Goal: Transaction & Acquisition: Purchase product/service

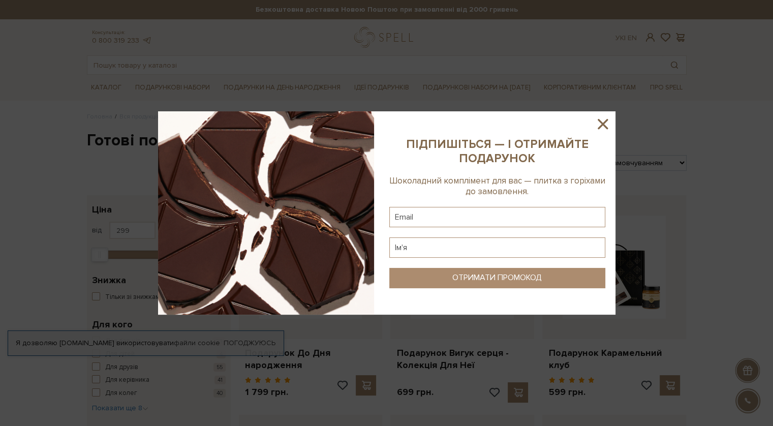
click at [604, 123] on icon at bounding box center [603, 124] width 10 height 10
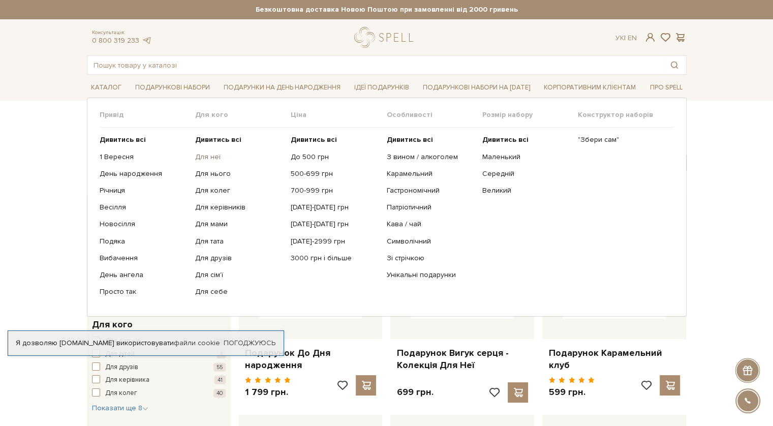
click at [213, 157] on link "Для неї" at bounding box center [239, 157] width 88 height 9
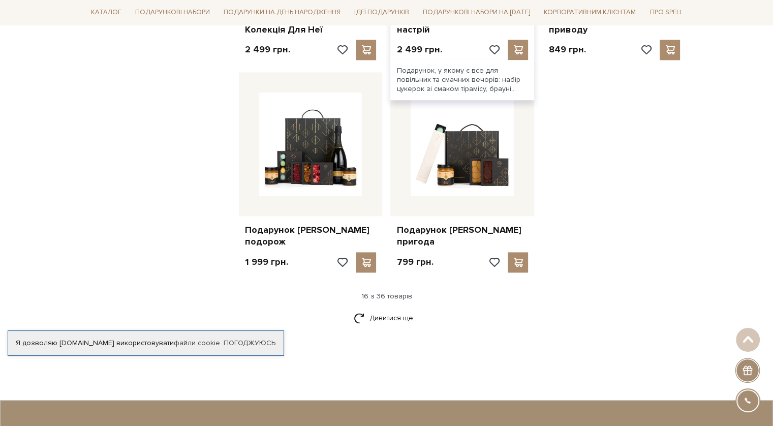
scroll to position [1220, 0]
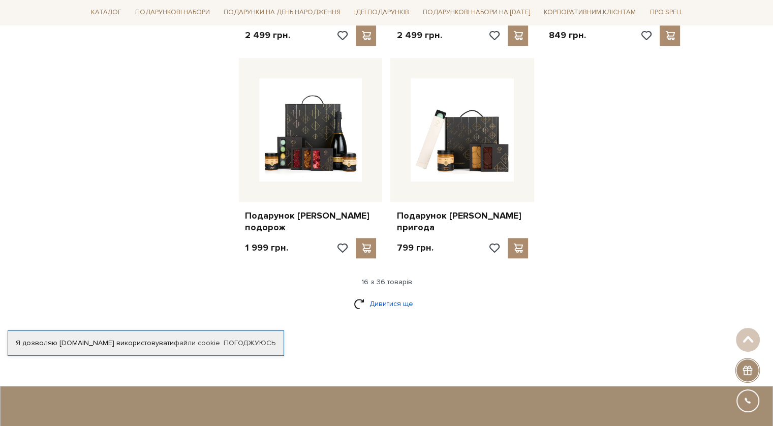
click at [372, 296] on link "Дивитися ще" at bounding box center [387, 304] width 66 height 18
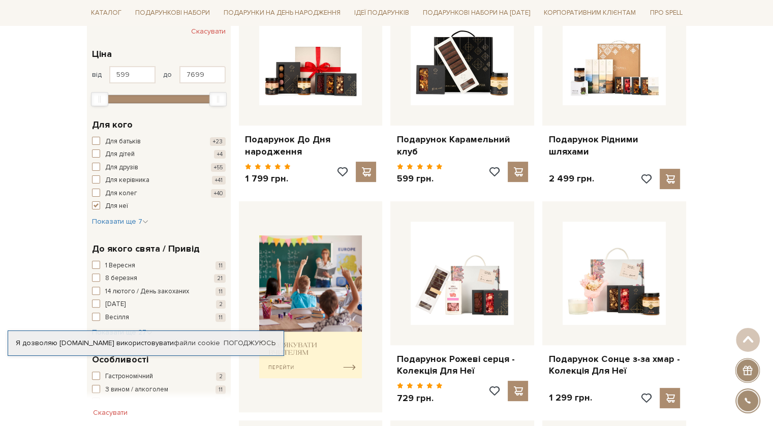
scroll to position [0, 0]
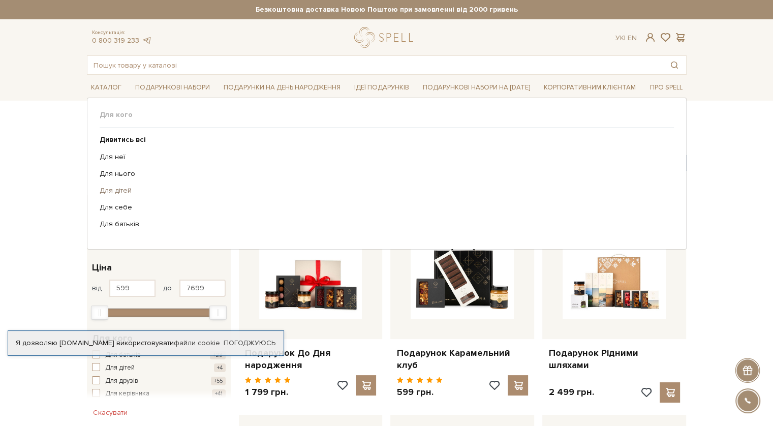
click at [115, 189] on link "Для дітей" at bounding box center [383, 190] width 567 height 9
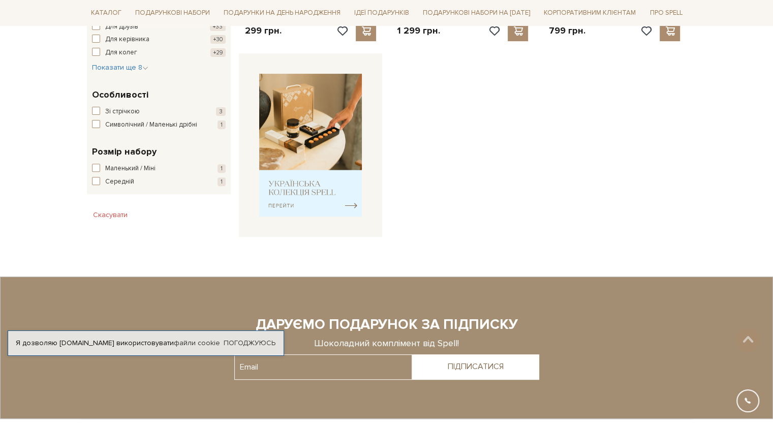
scroll to position [356, 0]
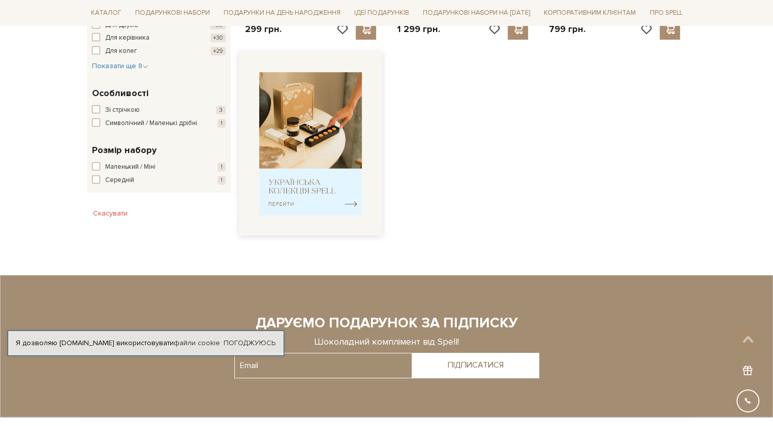
click at [332, 132] on img at bounding box center [310, 143] width 103 height 143
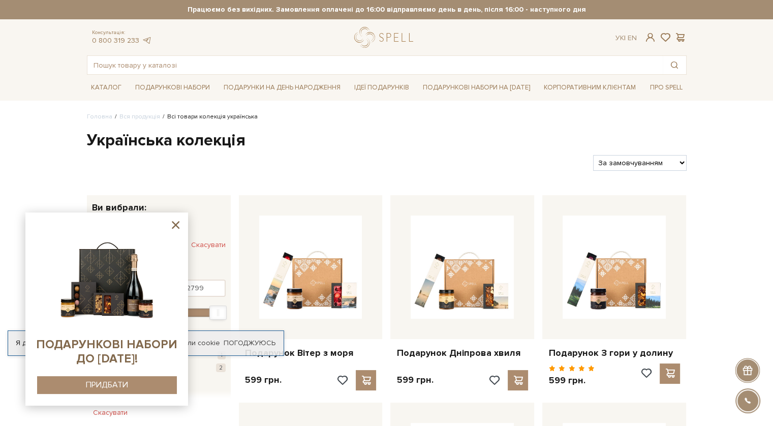
click at [177, 223] on icon at bounding box center [176, 225] width 8 height 8
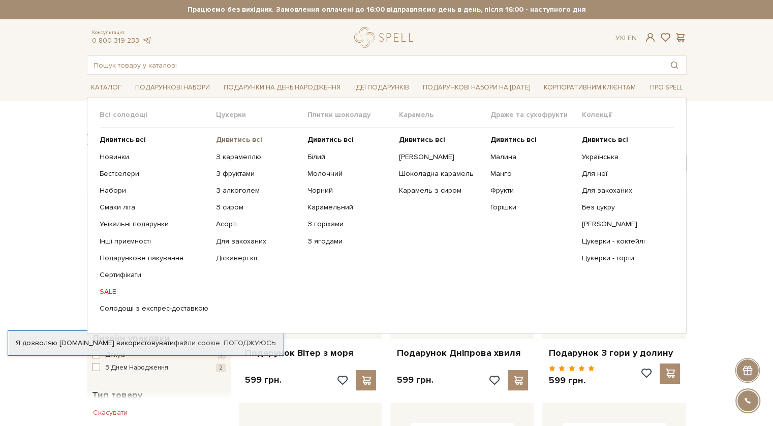
click at [235, 139] on b "Дивитись всі" at bounding box center [239, 139] width 46 height 9
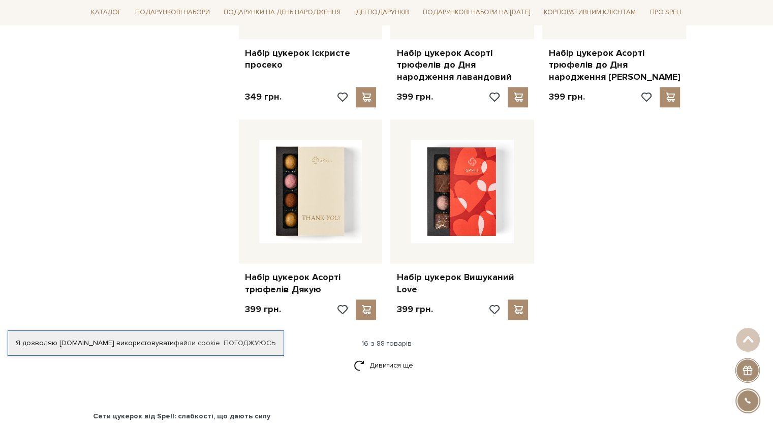
scroll to position [1322, 0]
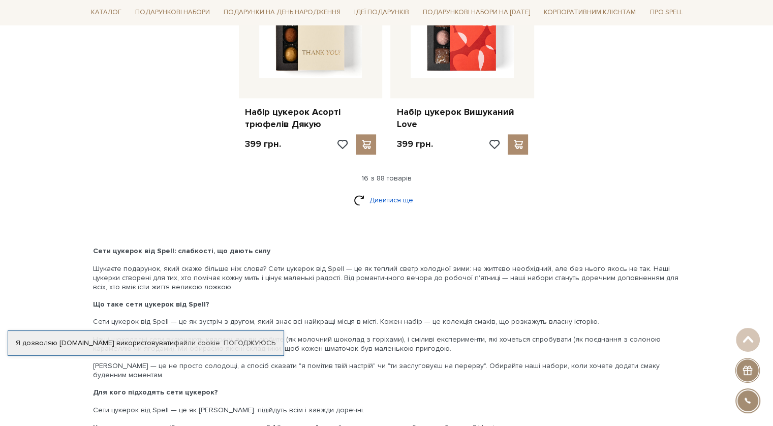
click at [388, 192] on link "Дивитися ще" at bounding box center [387, 200] width 66 height 18
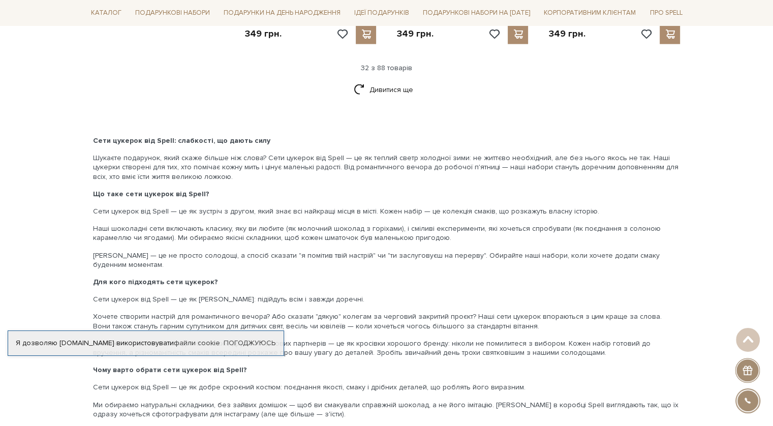
scroll to position [2339, 0]
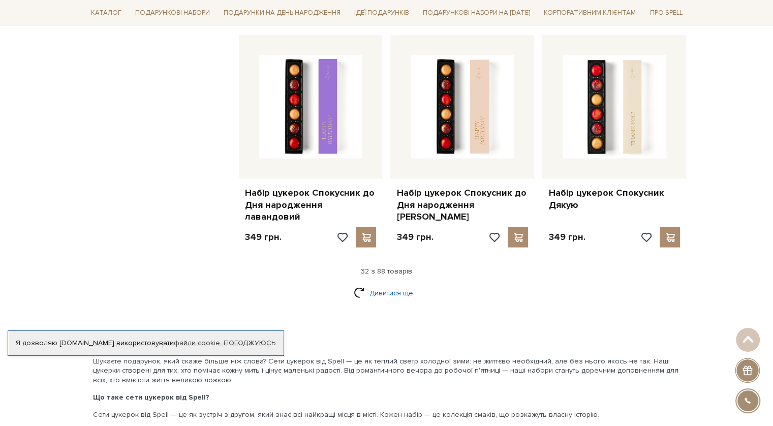
click at [393, 284] on link "Дивитися ще" at bounding box center [387, 293] width 66 height 18
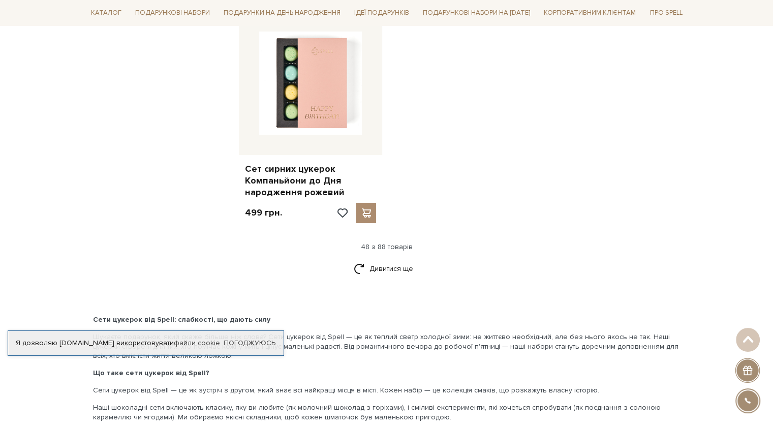
scroll to position [3712, 0]
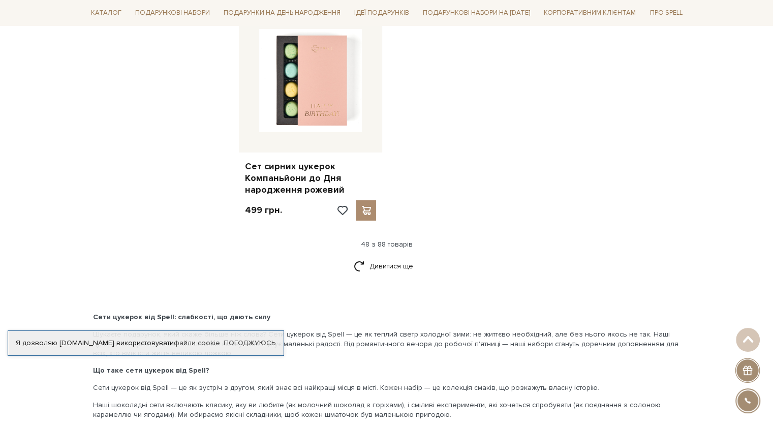
click at [387, 257] on div "Дивитися ще" at bounding box center [387, 272] width 608 height 30
click at [384, 257] on link "Дивитися ще" at bounding box center [387, 266] width 66 height 18
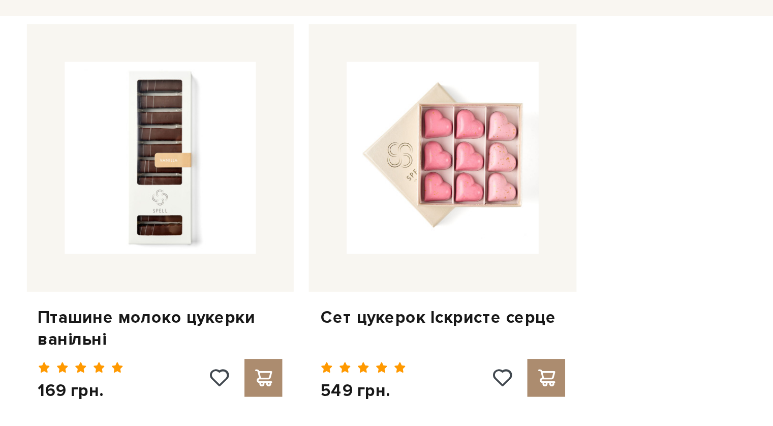
scroll to position [4802, 0]
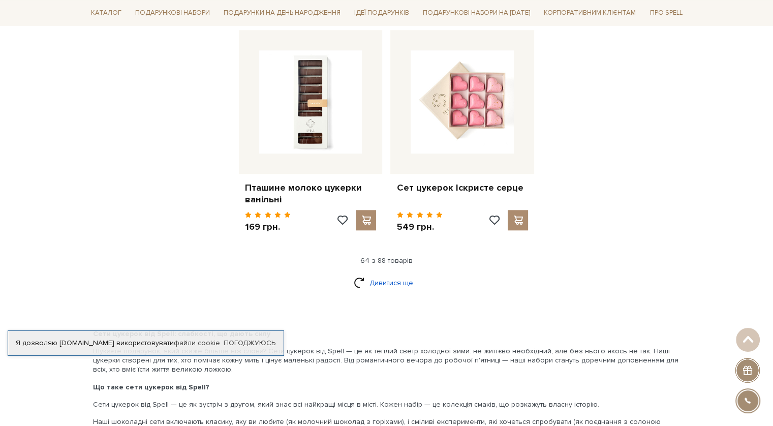
click at [382, 274] on link "Дивитися ще" at bounding box center [387, 283] width 66 height 18
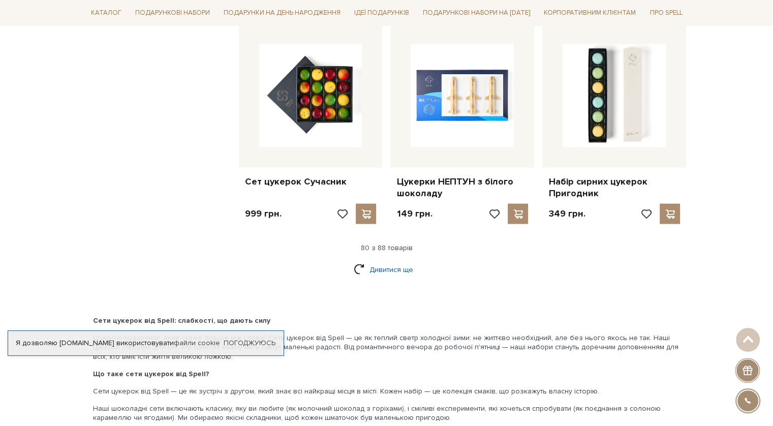
scroll to position [5892, 0]
click at [389, 260] on link "Дивитися ще" at bounding box center [387, 269] width 66 height 18
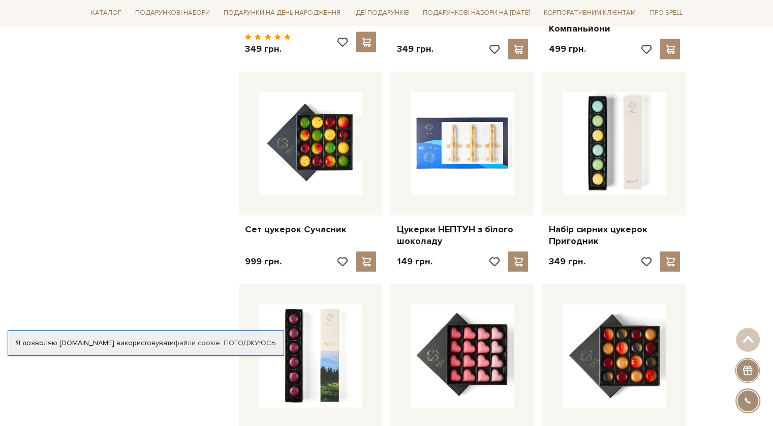
scroll to position [6051, 0]
